Goal: Navigation & Orientation: Find specific page/section

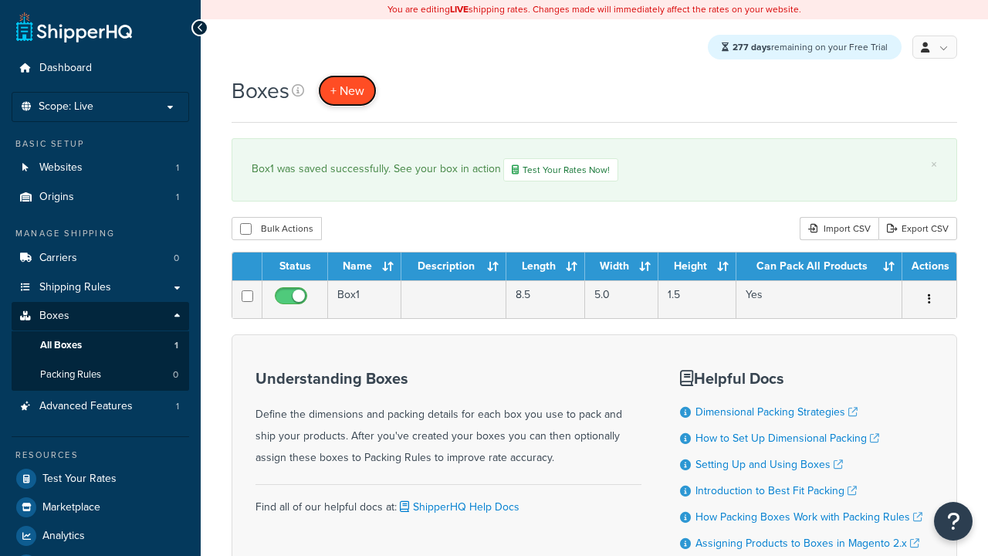
click at [347, 91] on span "+ New" at bounding box center [347, 91] width 34 height 18
